Goal: Information Seeking & Learning: Learn about a topic

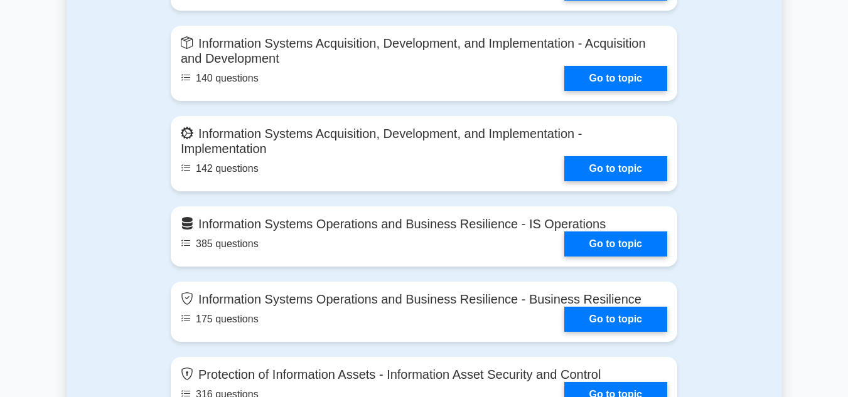
scroll to position [1256, 0]
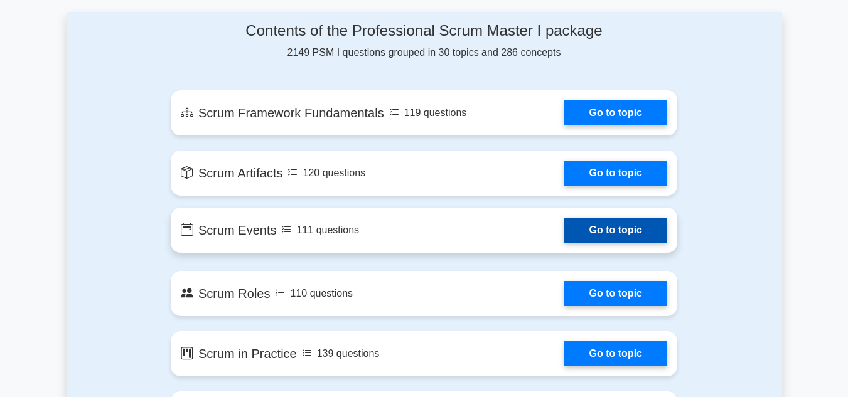
scroll to position [565, 0]
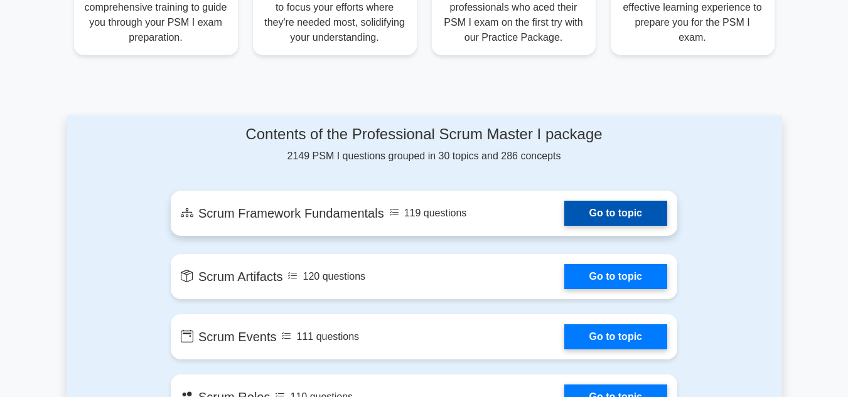
click at [641, 211] on link "Go to topic" at bounding box center [615, 213] width 103 height 25
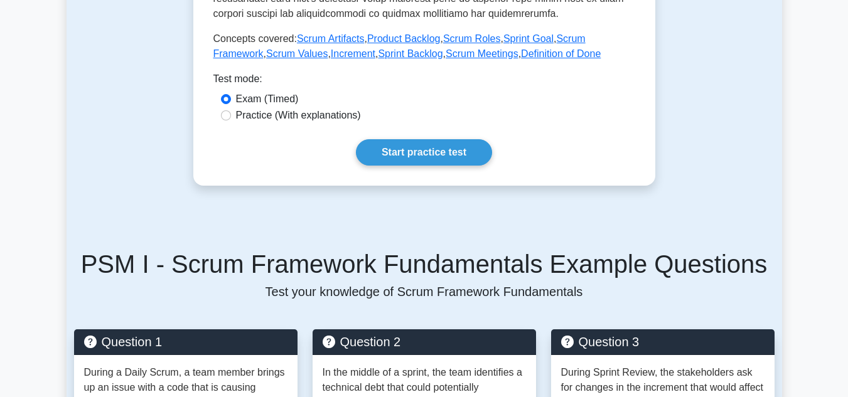
scroll to position [628, 0]
